Goal: Browse casually: Explore the website without a specific task or goal

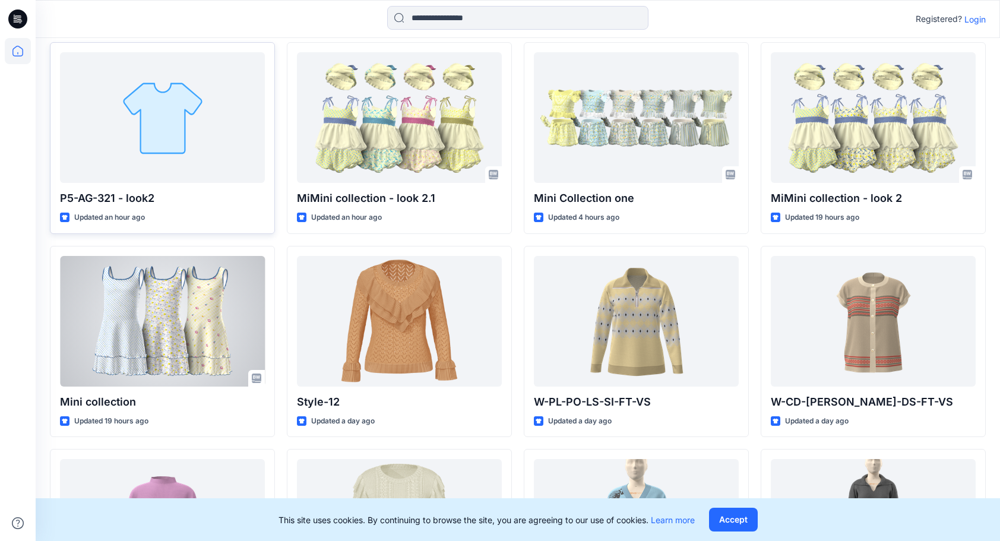
scroll to position [312, 0]
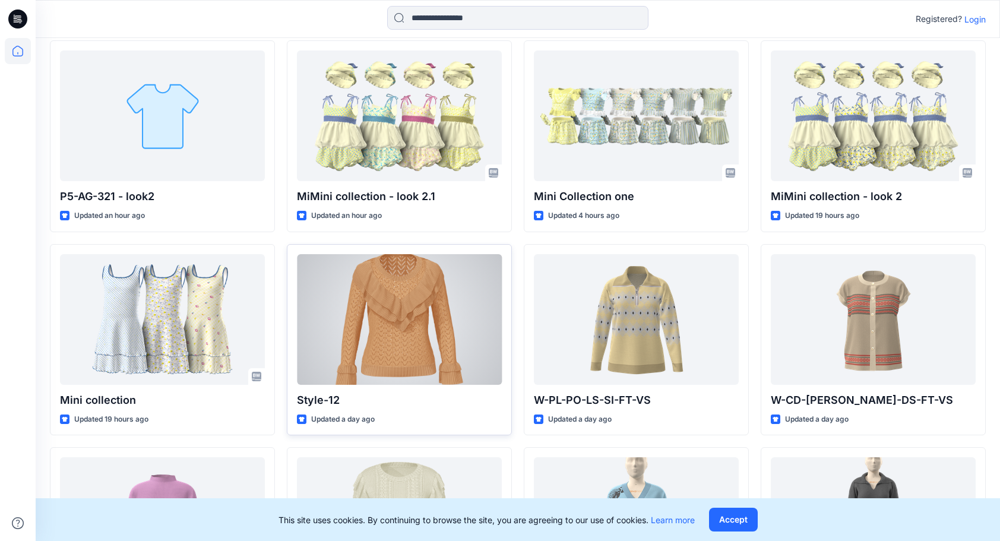
click at [384, 313] on div at bounding box center [399, 319] width 205 height 131
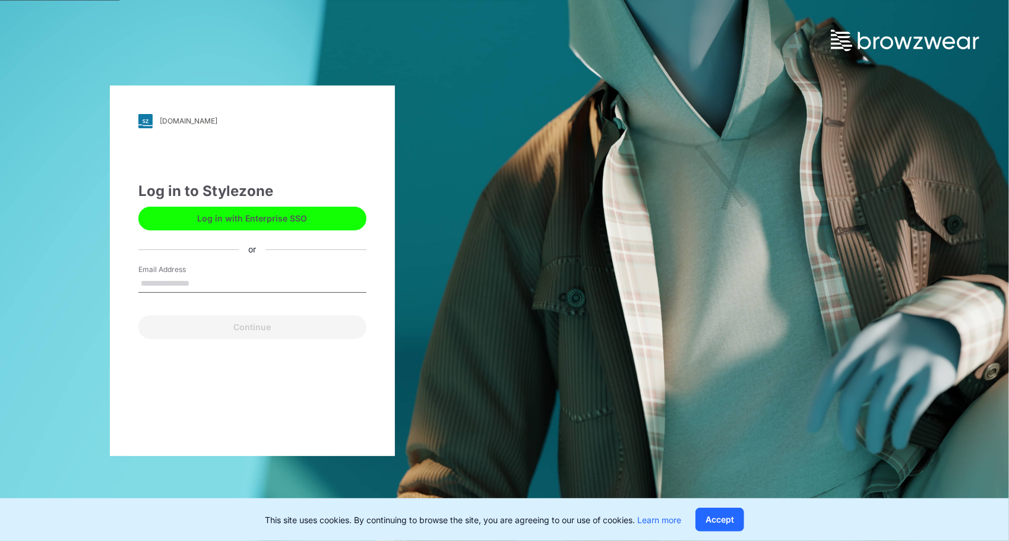
click at [287, 277] on input "Email Address" at bounding box center [252, 284] width 228 height 18
type input "**********"
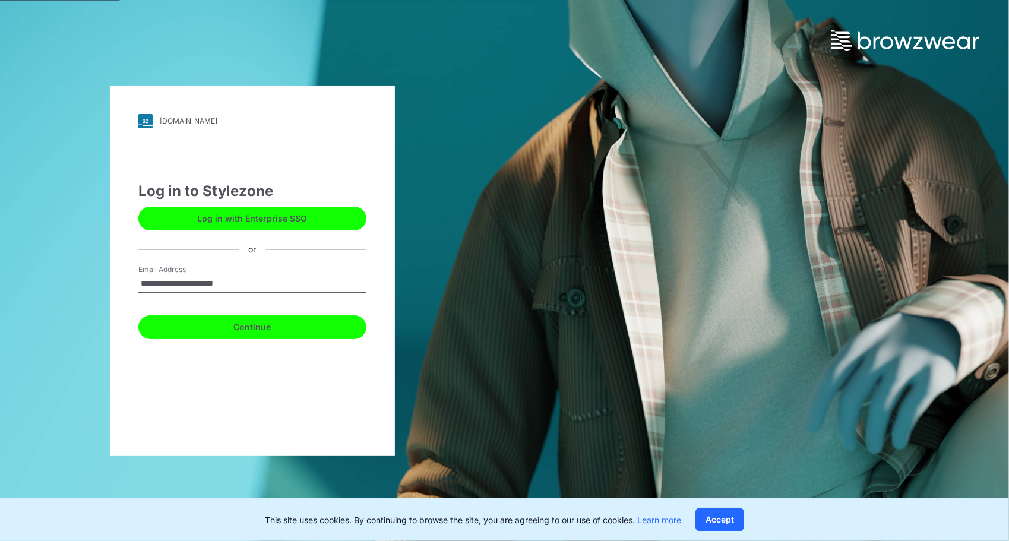
click at [283, 321] on button "Continue" at bounding box center [252, 327] width 228 height 24
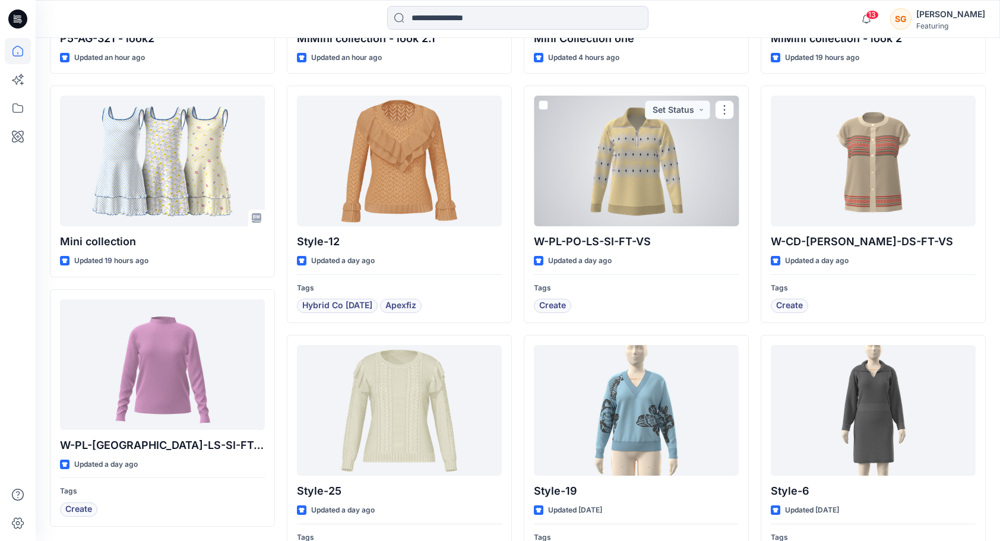
scroll to position [512, 0]
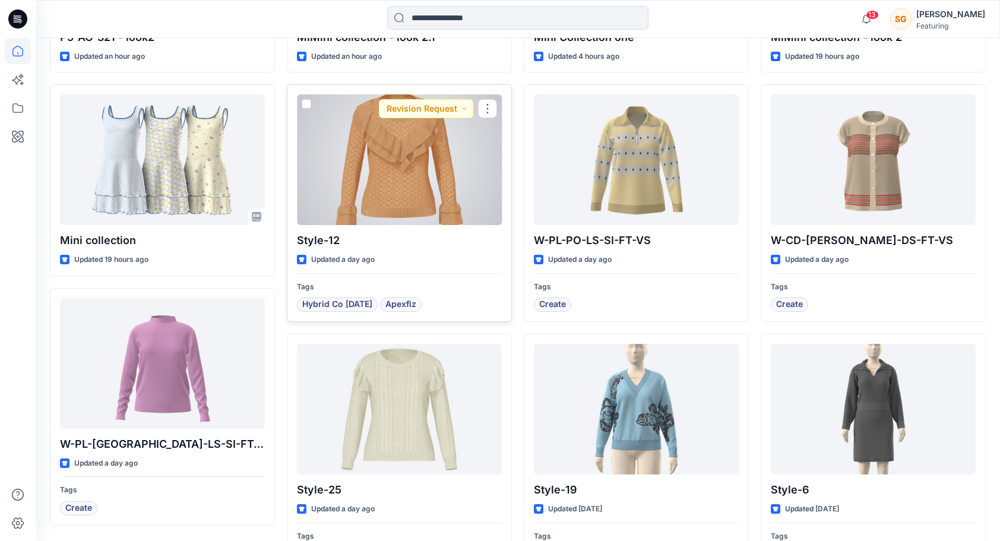
click at [380, 137] on div at bounding box center [399, 159] width 205 height 131
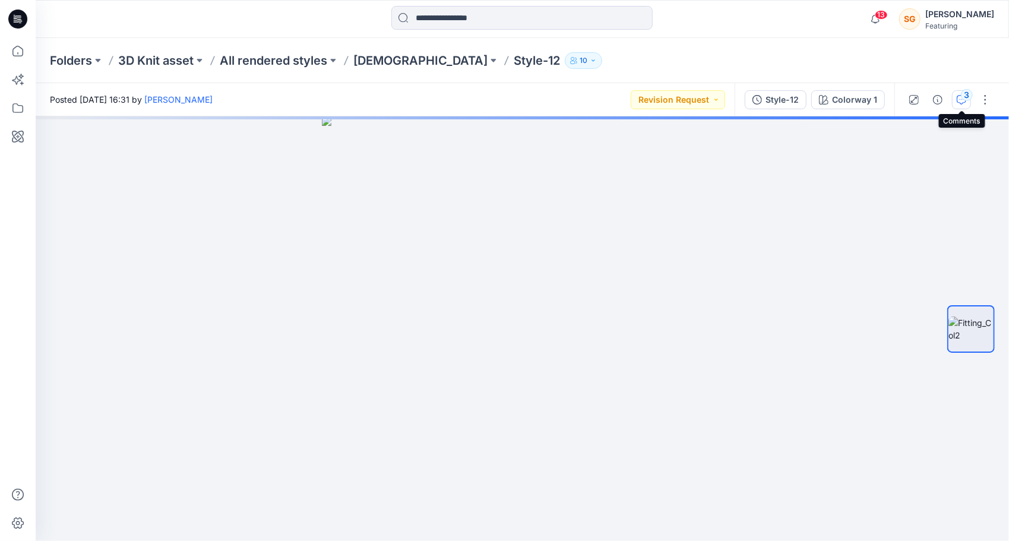
click at [964, 94] on div "3" at bounding box center [967, 95] width 12 height 12
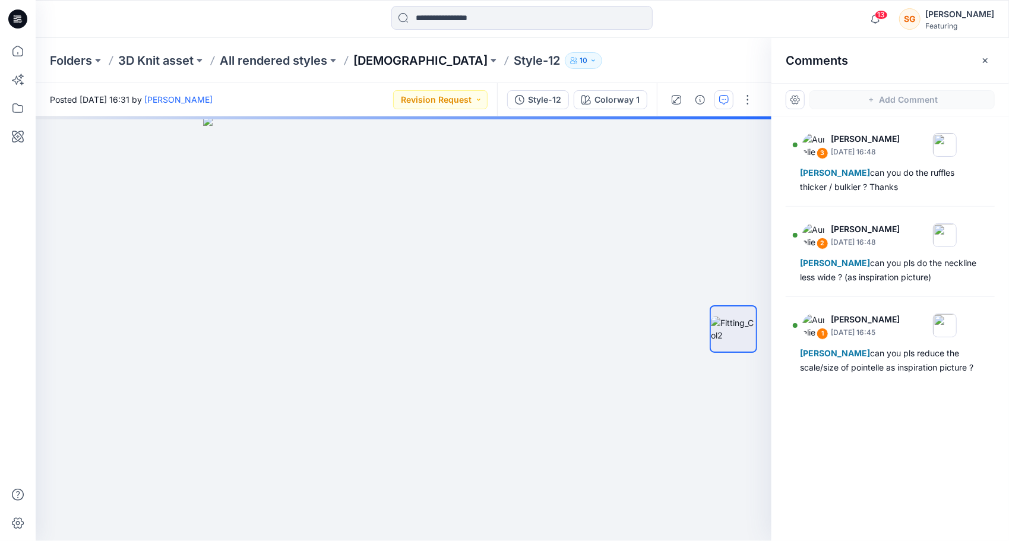
click at [372, 62] on p "Ladies" at bounding box center [420, 60] width 134 height 17
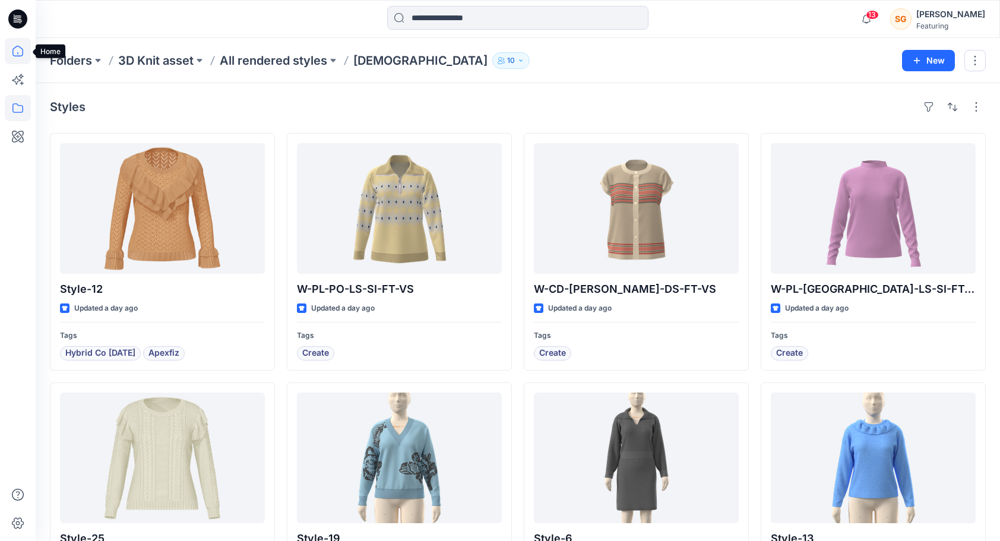
click at [9, 48] on icon at bounding box center [18, 51] width 26 height 26
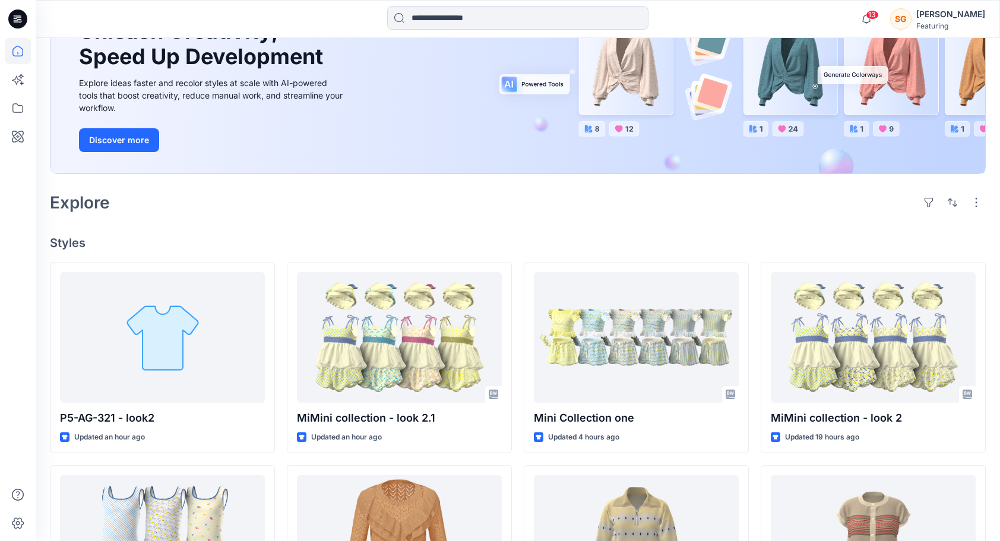
scroll to position [135, 0]
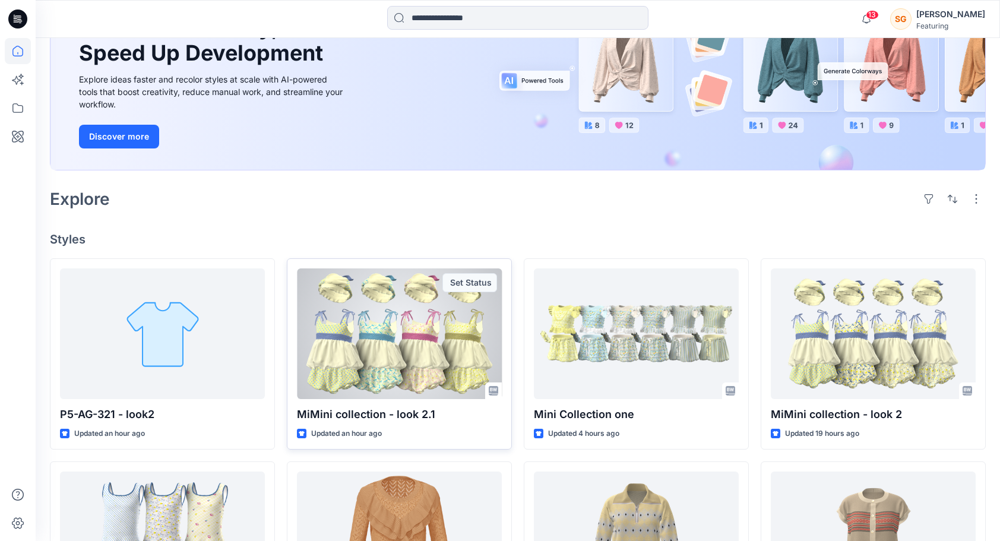
click at [395, 338] on div at bounding box center [399, 333] width 205 height 131
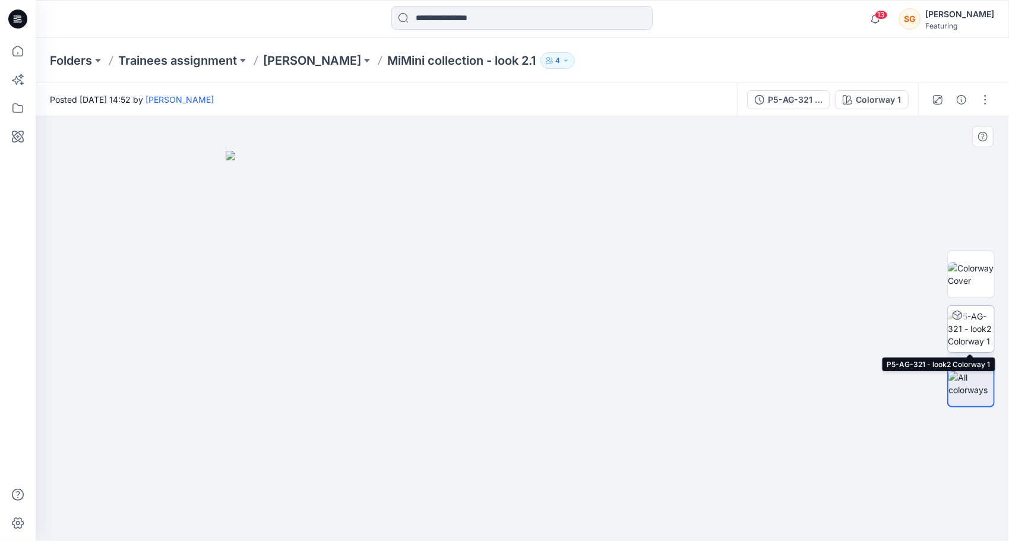
click at [974, 324] on img at bounding box center [971, 328] width 46 height 37
